Goal: Transaction & Acquisition: Purchase product/service

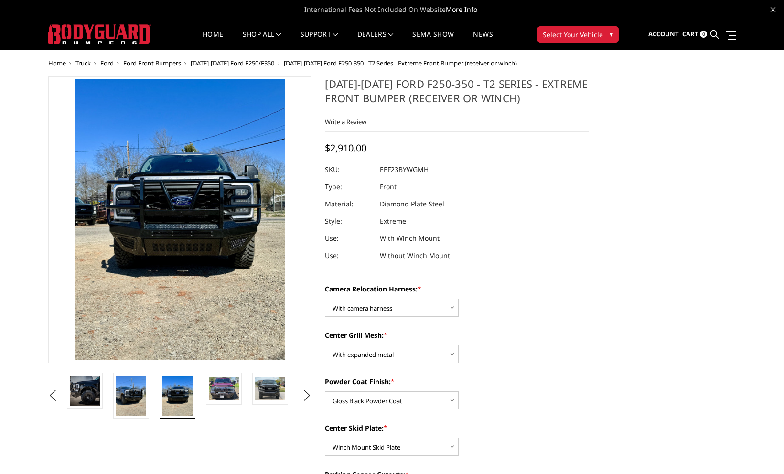
select select "3753"
select select "3751"
select select "3749"
select select "3747"
select select "3744"
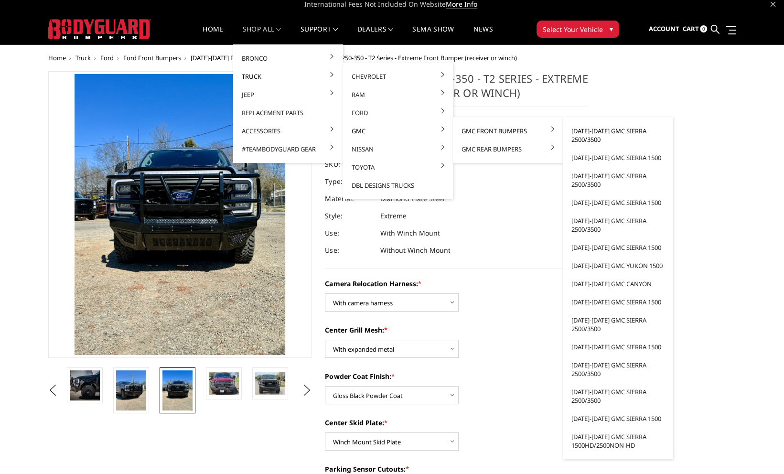
click at [601, 131] on link "[DATE]-[DATE] GMC Sierra 2500/3500" at bounding box center [617, 135] width 102 height 27
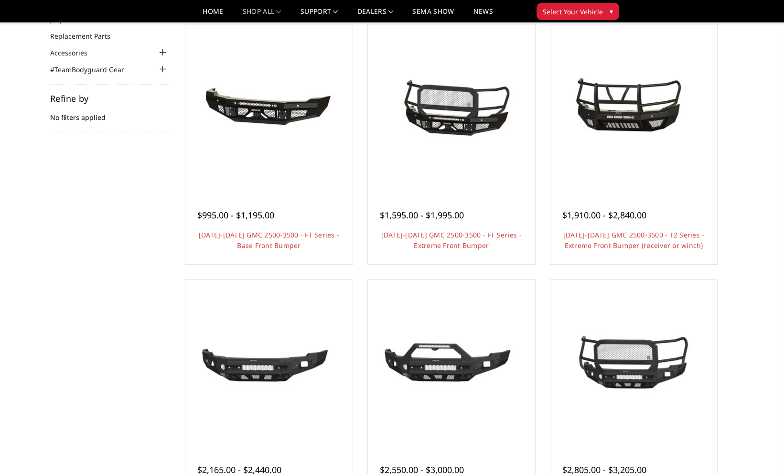
scroll to position [93, 0]
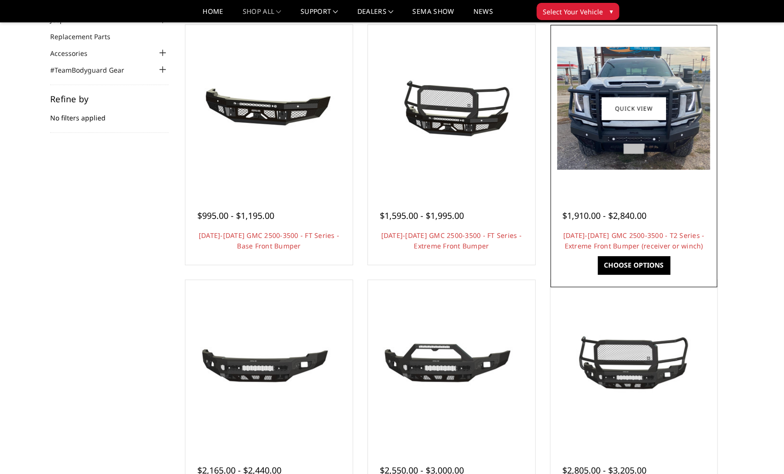
click at [642, 188] on div at bounding box center [634, 108] width 162 height 162
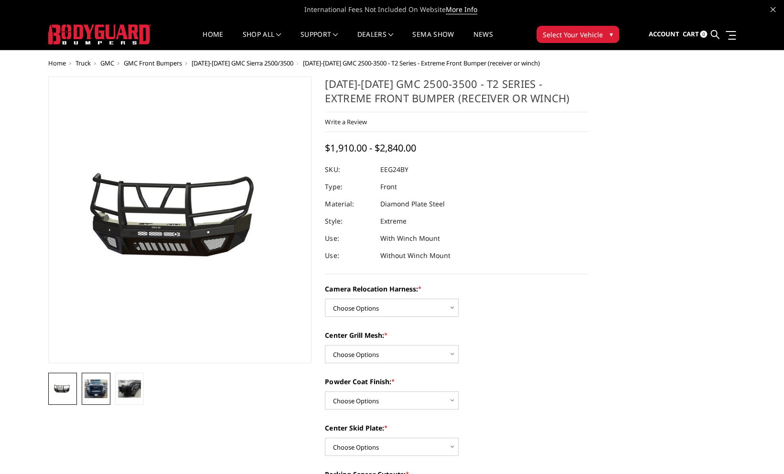
click at [101, 393] on img at bounding box center [96, 388] width 23 height 19
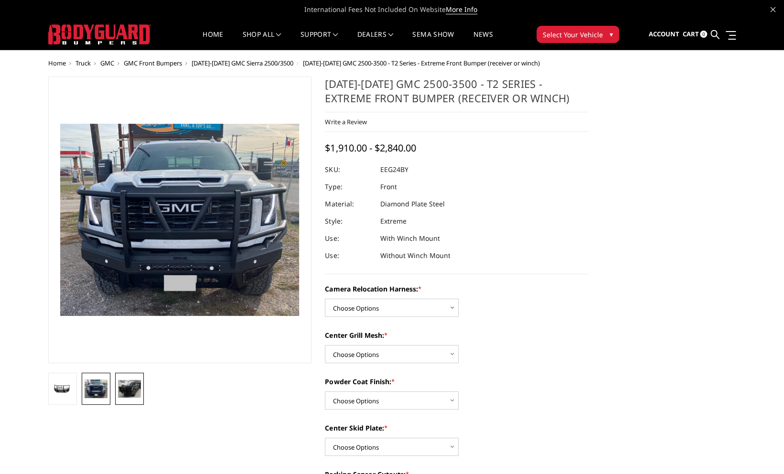
click at [133, 390] on img at bounding box center [129, 389] width 23 height 18
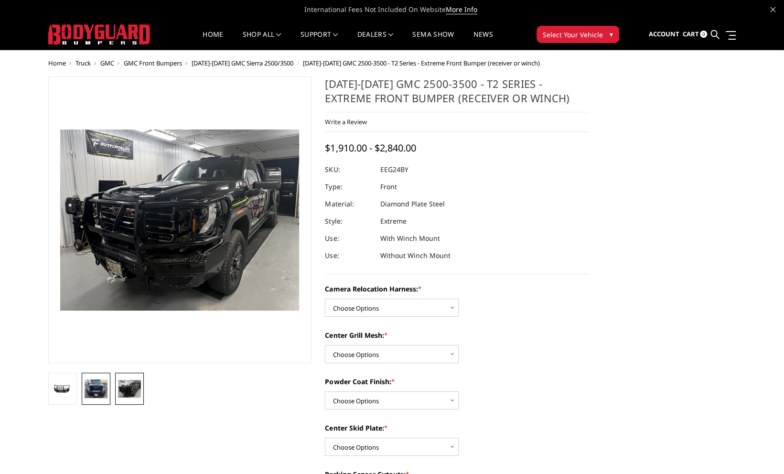
click at [93, 386] on img at bounding box center [96, 388] width 23 height 19
